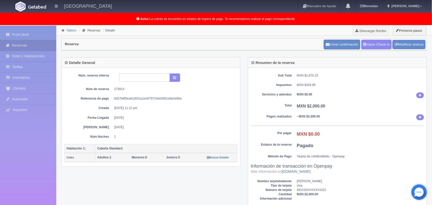
click at [70, 30] on link "Tablero" at bounding box center [71, 31] width 10 height 4
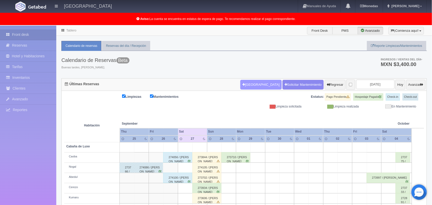
click at [245, 86] on button "Nueva Reserva" at bounding box center [260, 85] width 41 height 10
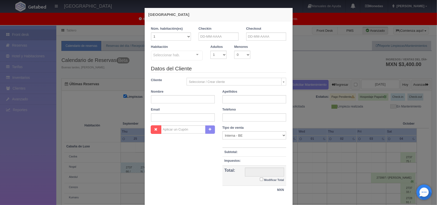
checkbox input "false"
click at [211, 38] on input "text" at bounding box center [219, 36] width 40 height 8
click at [245, 86] on link "27" at bounding box center [243, 84] width 7 height 7
type input "27-09-2025"
checkbox input "false"
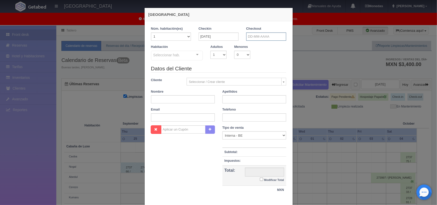
click at [267, 36] on input "text" at bounding box center [266, 36] width 40 height 8
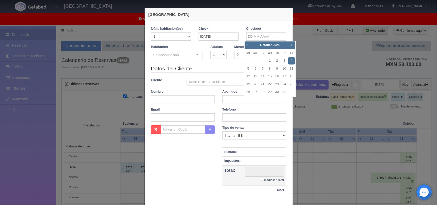
click at [247, 47] on span "Prev" at bounding box center [248, 45] width 4 height 4
click at [247, 94] on link "28" at bounding box center [248, 91] width 7 height 7
type input "28-09-2025"
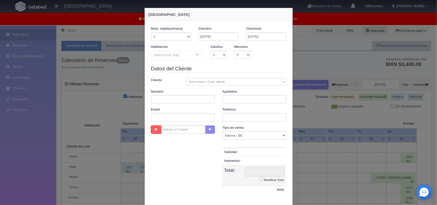
checkbox input "false"
click at [218, 58] on select "1 2 3 4 5 6 7 8 9 10" at bounding box center [218, 55] width 16 height 8
select select "2"
click at [210, 51] on select "1 2 3 4 5 6 7 8 9 10" at bounding box center [218, 55] width 16 height 8
click at [195, 54] on div at bounding box center [197, 55] width 10 height 8
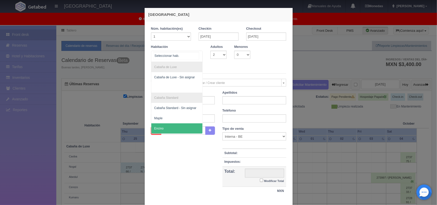
click at [190, 127] on span "Encino" at bounding box center [176, 128] width 51 height 10
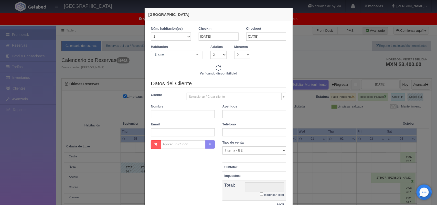
click at [191, 54] on div "Encino Cabaña de Luxe Cabaña de Luxe - Sin asignar Cabaña Standard Cabaña Stand…" at bounding box center [177, 56] width 52 height 10
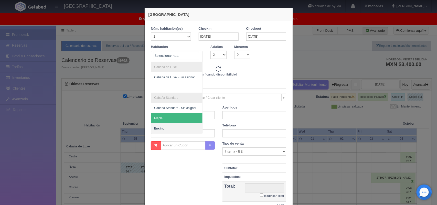
click at [178, 118] on span "Maple" at bounding box center [176, 118] width 51 height 10
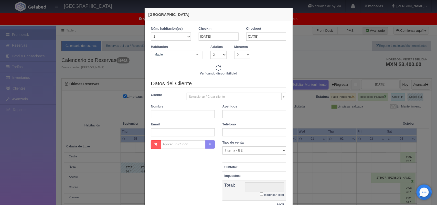
checkbox input "false"
type input "2000.00"
checkbox input "false"
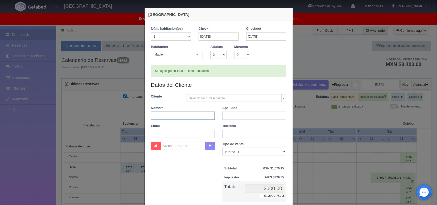
click at [188, 115] on input "text" at bounding box center [183, 116] width 64 height 8
type input "Uriel"
click at [260, 118] on input "text" at bounding box center [254, 116] width 64 height 8
type input "Castelan"
checkbox input "false"
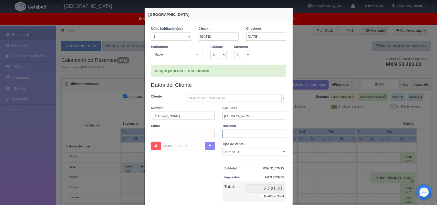
click at [241, 136] on input "text" at bounding box center [254, 134] width 64 height 8
type input "5510194085"
click at [260, 196] on input "Modificar Total" at bounding box center [261, 195] width 3 height 3
checkbox input "true"
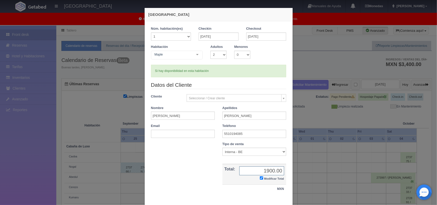
scroll to position [29, 0]
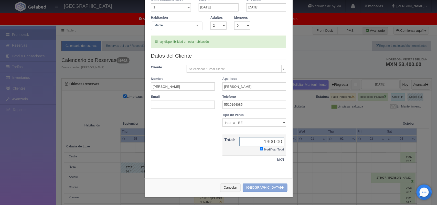
type input "1900.00"
click at [265, 190] on button "[GEOGRAPHIC_DATA]" at bounding box center [265, 187] width 45 height 8
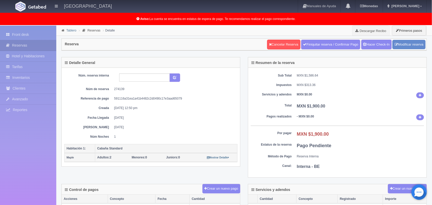
click at [69, 30] on link "Tablero" at bounding box center [71, 31] width 10 height 4
click at [71, 31] on link "Tablero" at bounding box center [71, 31] width 10 height 4
click at [67, 29] on link "Tablero" at bounding box center [71, 31] width 10 height 4
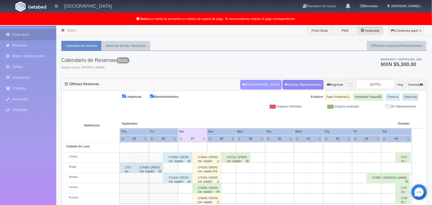
click at [246, 87] on button "Nueva Reserva" at bounding box center [260, 85] width 41 height 10
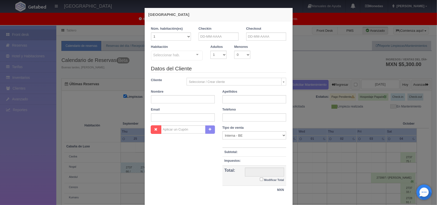
checkbox input "false"
click at [213, 38] on input "text" at bounding box center [219, 36] width 40 height 8
click at [245, 84] on link "27" at bounding box center [243, 84] width 7 height 7
type input "[DATE]"
checkbox input "false"
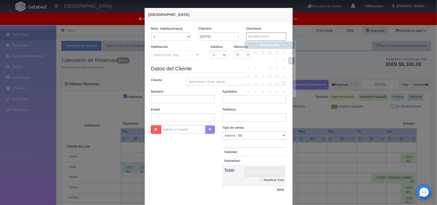
click at [265, 38] on input "text" at bounding box center [266, 36] width 40 height 8
click at [247, 46] on span "Prev" at bounding box center [248, 45] width 4 height 4
click at [248, 91] on link "28" at bounding box center [248, 91] width 7 height 7
type input "28-09-2025"
checkbox input "false"
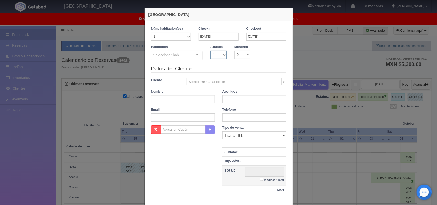
click at [218, 56] on select "1 2 3 4 5 6 7 8 9 10" at bounding box center [218, 55] width 16 height 8
select select "2"
click at [210, 51] on select "1 2 3 4 5 6 7 8 9 10" at bounding box center [218, 55] width 16 height 8
click at [190, 56] on div "Seleccionar hab. Cabaña de Luxe Cabaña de Luxe - Sin asignar Cabaña Standard Ca…" at bounding box center [177, 56] width 52 height 10
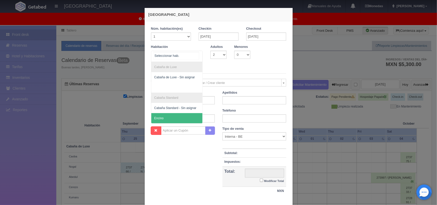
click at [173, 118] on span "Encino" at bounding box center [176, 118] width 51 height 10
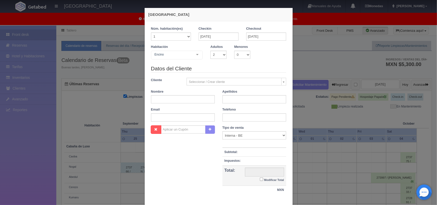
checkbox input "false"
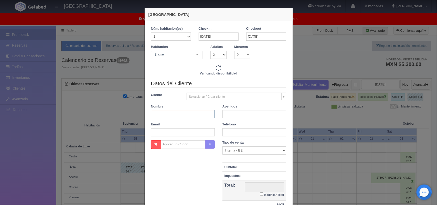
click at [169, 115] on input "text" at bounding box center [183, 114] width 64 height 8
type input "2000.00"
checkbox input "false"
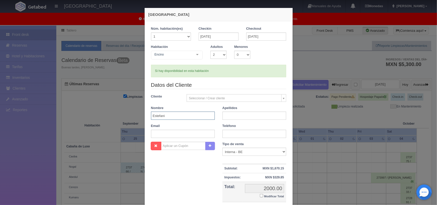
type input "Estefani"
click at [233, 118] on input "text" at bounding box center [254, 116] width 64 height 8
type input "García Ramirez"
click at [236, 134] on input "text" at bounding box center [254, 134] width 64 height 8
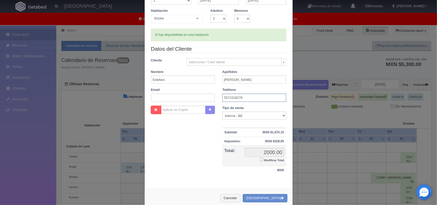
scroll to position [44, 0]
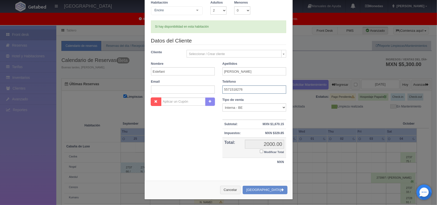
type input "5571518276"
click at [260, 150] on input "Modificar Total" at bounding box center [261, 151] width 3 height 3
checkbox input "true"
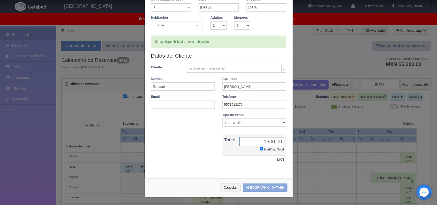
type input "1900.00"
click at [263, 188] on button "[GEOGRAPHIC_DATA]" at bounding box center [265, 187] width 45 height 8
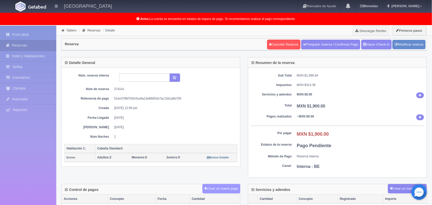
click at [210, 192] on button "Crear un nuevo pago" at bounding box center [221, 188] width 38 height 9
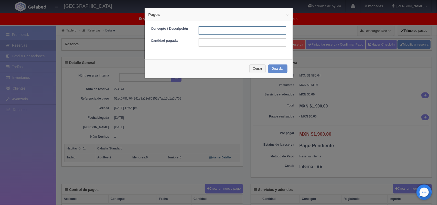
click at [219, 31] on input "text" at bounding box center [242, 30] width 87 height 8
type input "pago efectivo [DATE]"
click at [222, 40] on input "text" at bounding box center [242, 42] width 87 height 8
type input "1900.00"
click at [272, 70] on button "Guardar" at bounding box center [277, 68] width 19 height 8
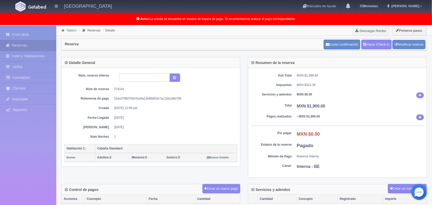
click at [73, 30] on link "Tablero" at bounding box center [71, 31] width 10 height 4
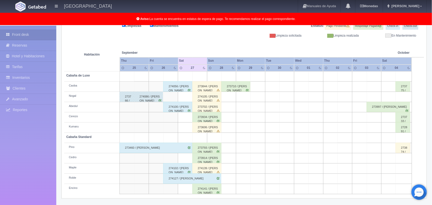
scroll to position [71, 0]
click at [184, 107] on div "274100 / Mayeli Mares Escamilla" at bounding box center [177, 107] width 29 height 10
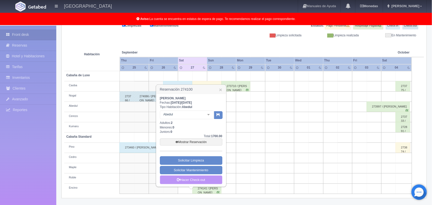
click at [193, 179] on link "Hacer Check-out" at bounding box center [191, 179] width 62 height 9
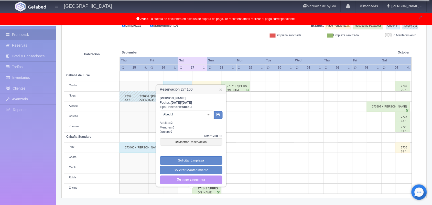
click at [185, 181] on link "Hacer Check-out" at bounding box center [191, 179] width 62 height 9
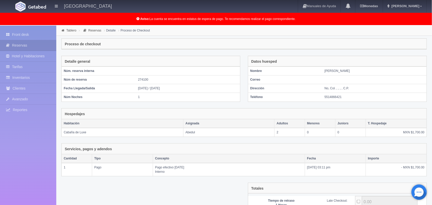
scroll to position [56, 0]
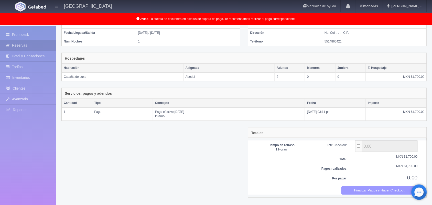
click at [379, 192] on button "Finalizar Pagos y Hacer Checkout" at bounding box center [379, 190] width 76 height 8
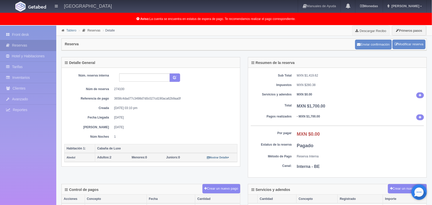
click at [70, 31] on link "Tablero" at bounding box center [71, 31] width 10 height 4
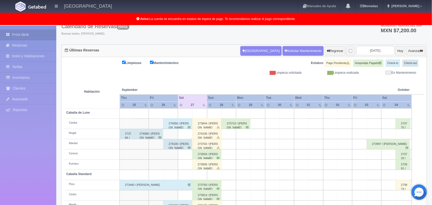
scroll to position [71, 0]
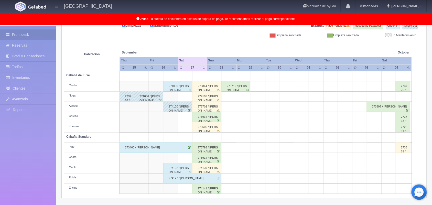
click at [184, 166] on div "274102 / Juan Daniel Perez Fernández" at bounding box center [177, 168] width 29 height 10
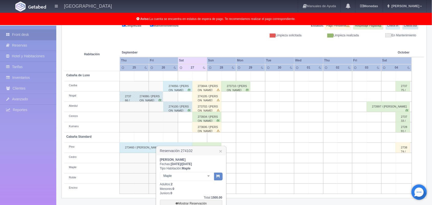
scroll to position [118, 0]
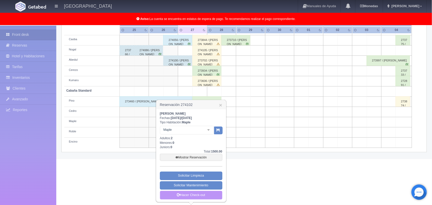
click at [190, 195] on link "Hacer Check-out" at bounding box center [191, 195] width 62 height 9
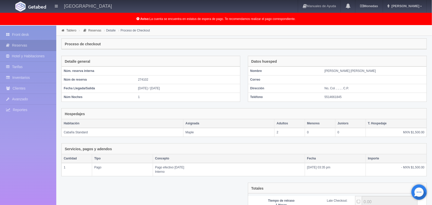
scroll to position [56, 0]
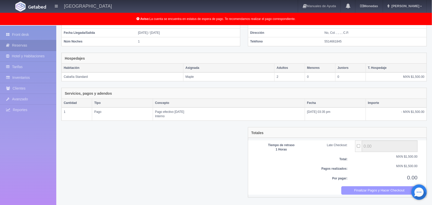
click at [364, 192] on button "Finalizar Pagos y Hacer Checkout" at bounding box center [379, 190] width 76 height 8
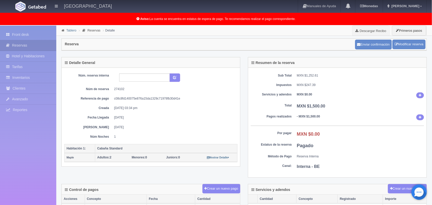
click at [72, 31] on link "Tablero" at bounding box center [71, 31] width 10 height 4
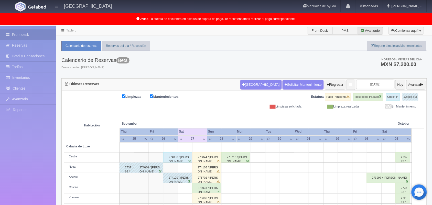
scroll to position [71, 0]
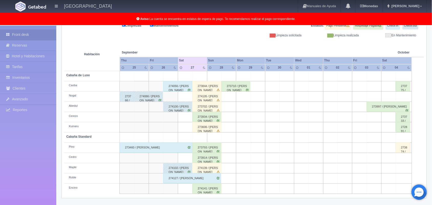
click at [182, 151] on div "273460 / [PERSON_NAME]" at bounding box center [155, 147] width 73 height 10
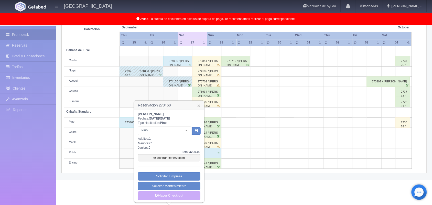
scroll to position [97, 0]
click at [190, 194] on link "Hacer Check-out" at bounding box center [169, 195] width 62 height 9
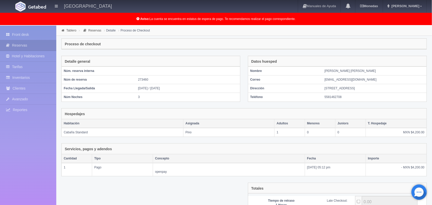
scroll to position [56, 0]
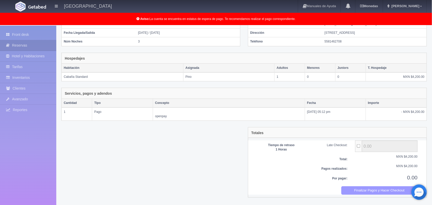
click at [370, 195] on button "Finalizar Pagos y Hacer Checkout" at bounding box center [379, 190] width 76 height 8
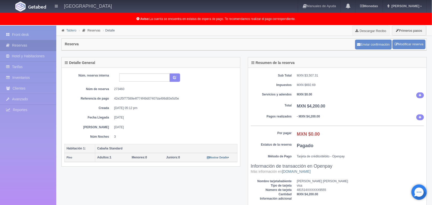
click at [72, 31] on link "Tablero" at bounding box center [71, 31] width 10 height 4
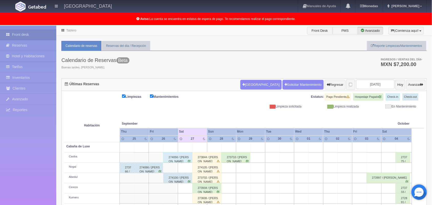
scroll to position [71, 0]
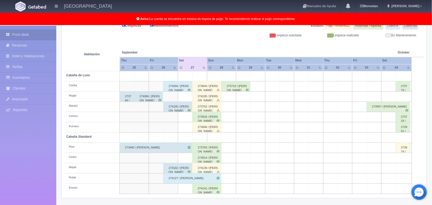
click at [170, 147] on div "273460 / [PERSON_NAME]" at bounding box center [155, 147] width 73 height 10
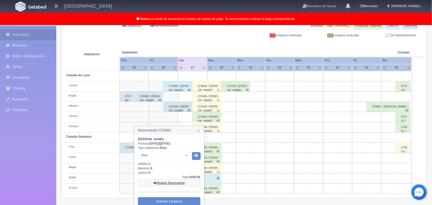
click at [172, 182] on link "Mostrar Reservación" at bounding box center [169, 182] width 62 height 7
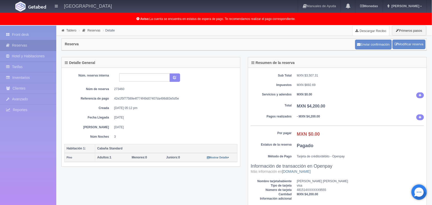
click at [367, 33] on link "Descargar Recibo" at bounding box center [371, 31] width 37 height 10
click at [71, 32] on link "Tablero" at bounding box center [71, 31] width 10 height 4
click at [71, 31] on link "Tablero" at bounding box center [71, 31] width 10 height 4
